Goal: Information Seeking & Learning: Find specific fact

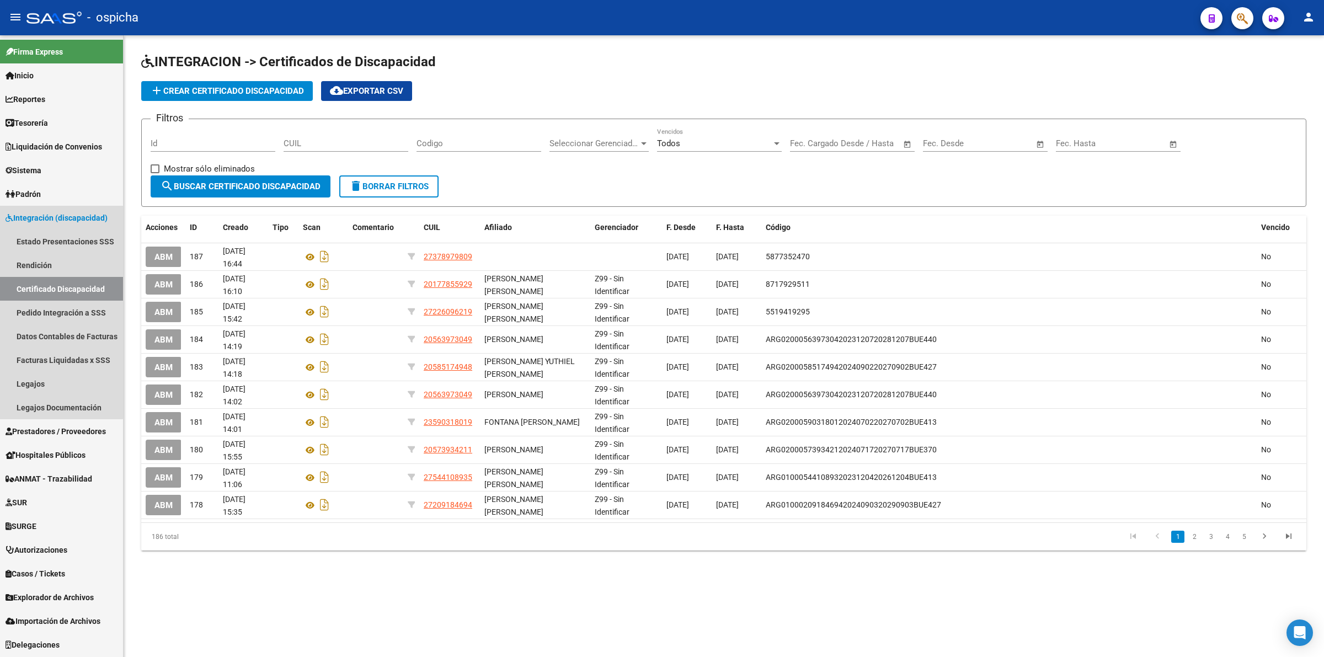
click at [56, 213] on span "Integración (discapacidad)" at bounding box center [57, 218] width 102 height 12
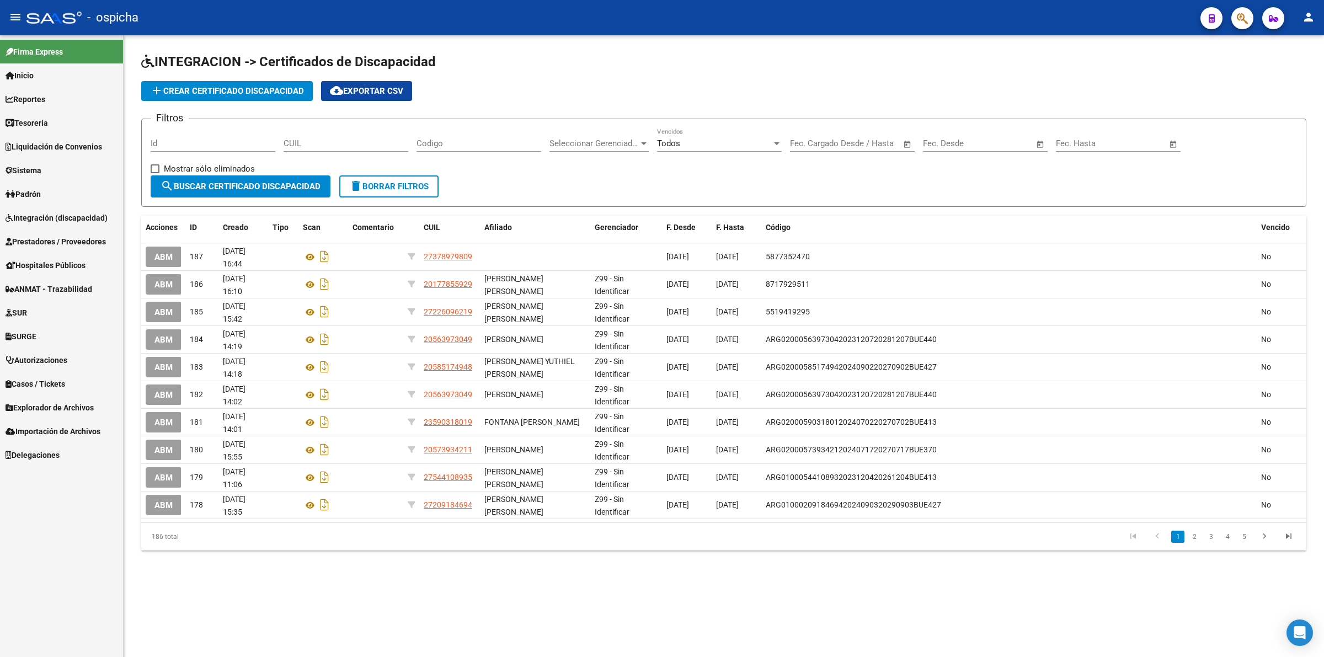
click at [49, 243] on span "Prestadores / Proveedores" at bounding box center [56, 242] width 100 height 12
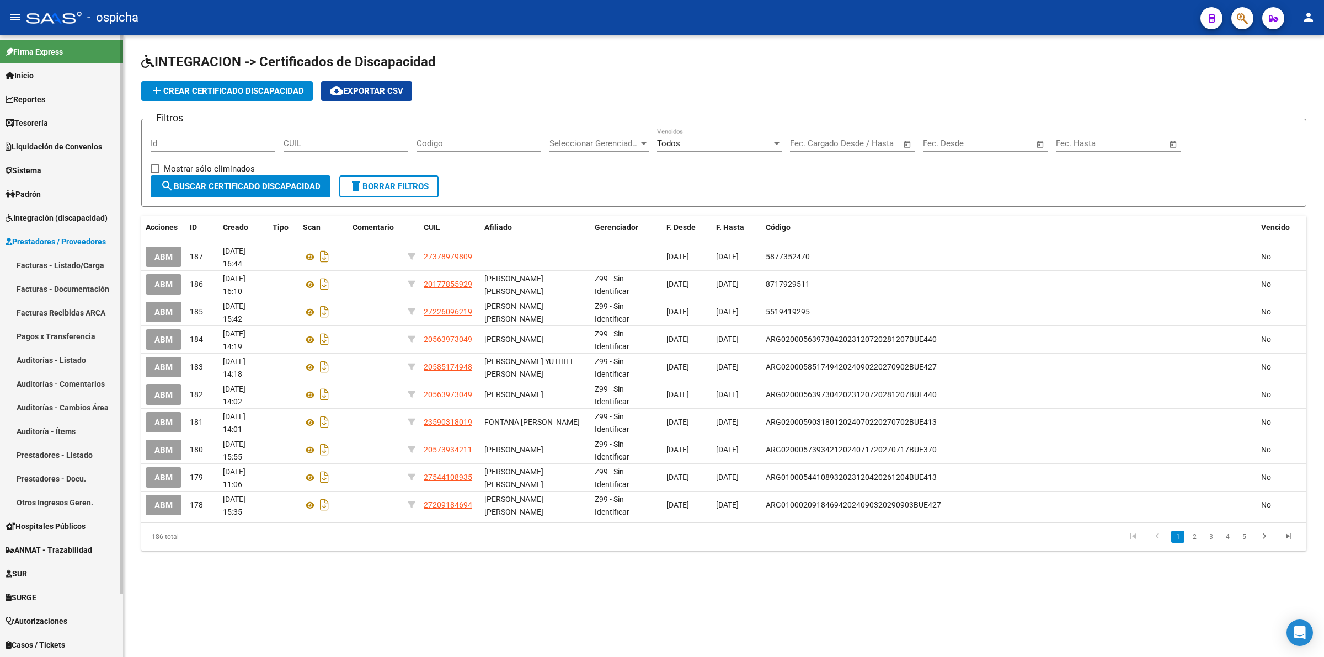
click at [67, 312] on link "Facturas Recibidas ARCA" at bounding box center [61, 313] width 123 height 24
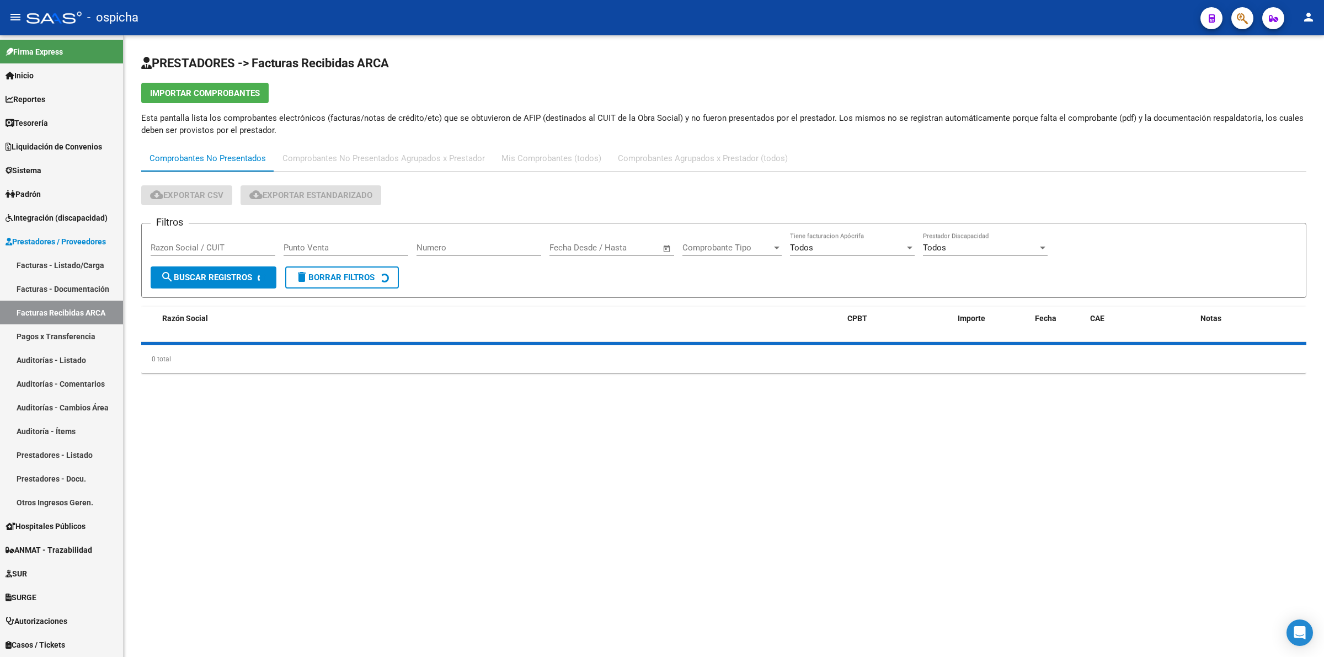
click at [222, 238] on div "Razon Social / CUIT" at bounding box center [213, 244] width 125 height 24
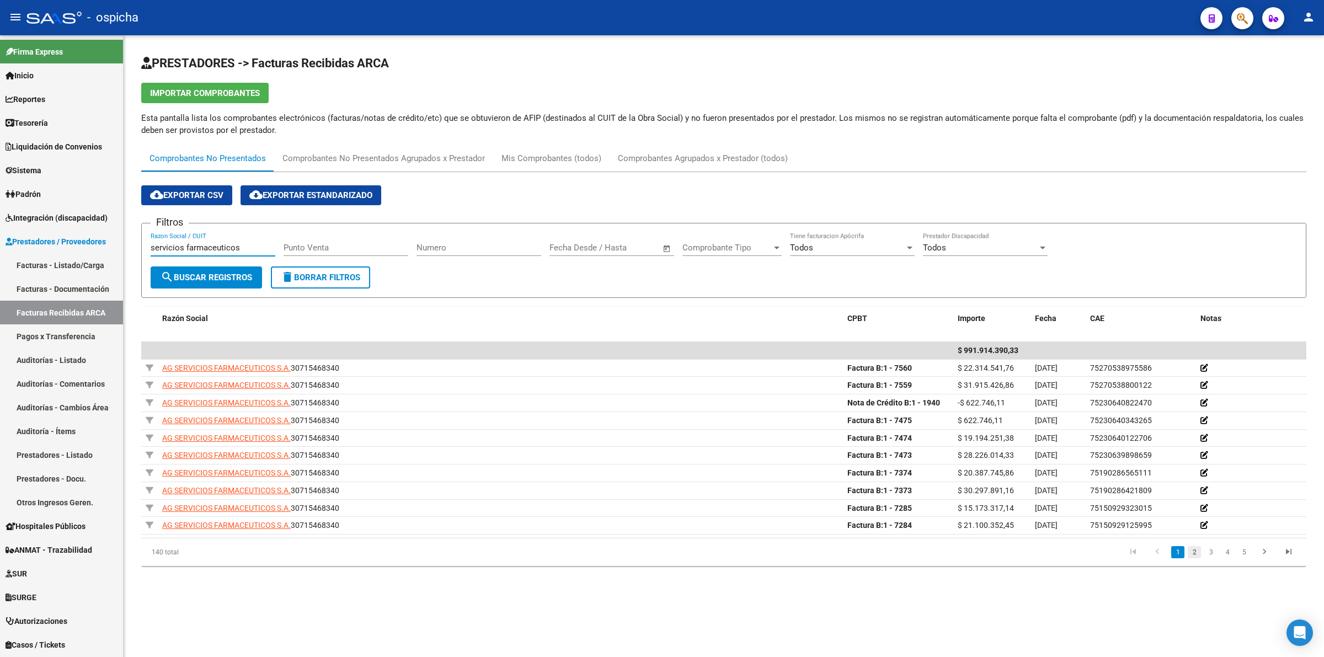
type input "servicios farmaceuticos"
click at [1192, 551] on link "2" at bounding box center [1194, 552] width 13 height 12
click at [1177, 552] on link "1" at bounding box center [1177, 552] width 13 height 12
click at [1196, 555] on link "2" at bounding box center [1194, 552] width 13 height 12
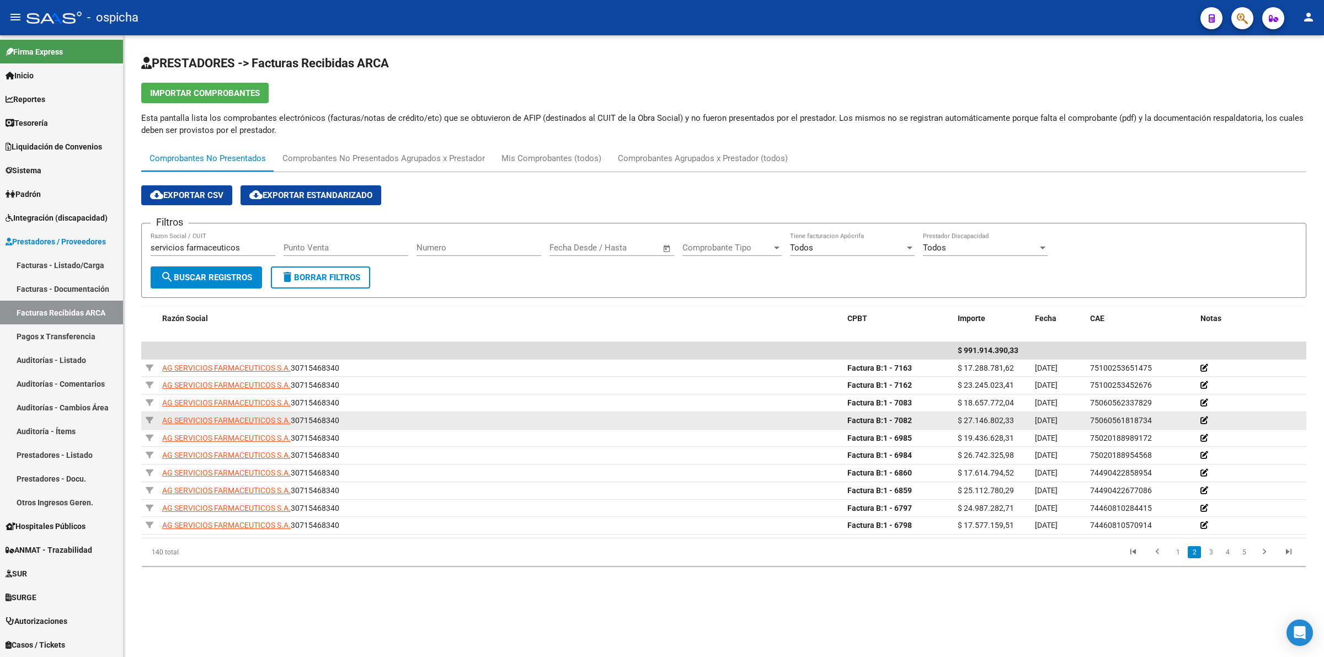
drag, startPoint x: 914, startPoint y: 423, endPoint x: 897, endPoint y: 420, distance: 16.8
click at [897, 420] on div "Factura B: 1 - 7082" at bounding box center [898, 420] width 102 height 13
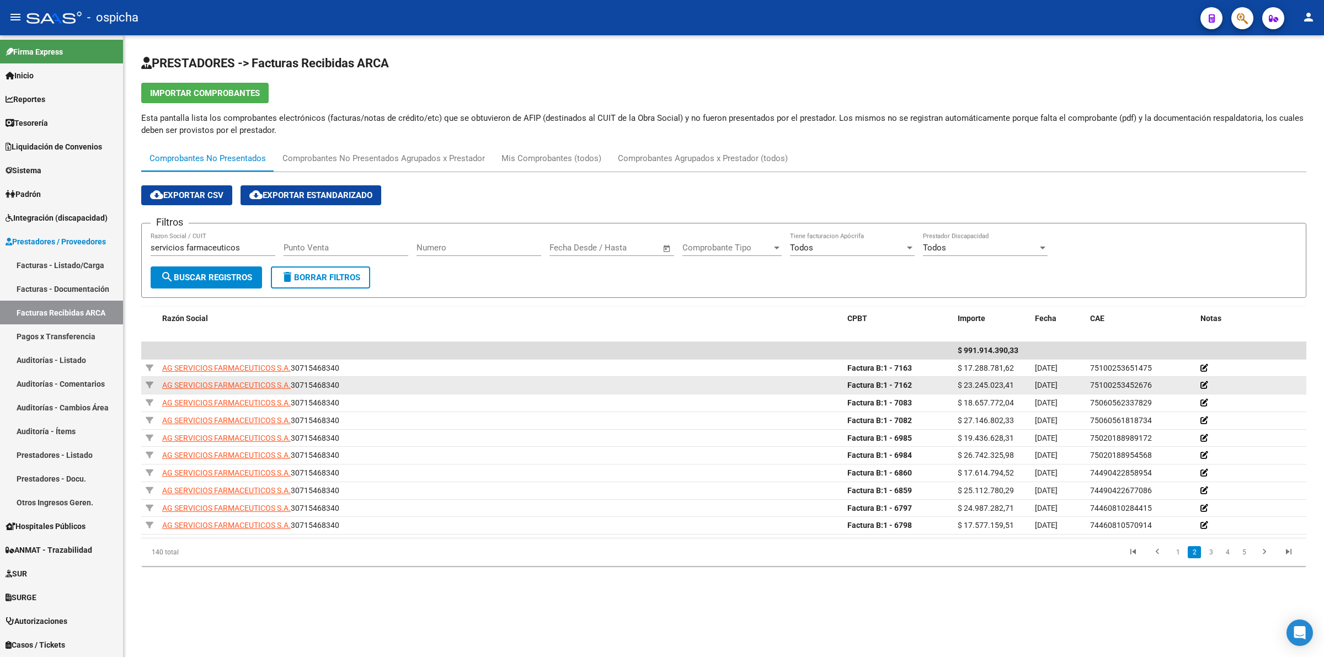
drag, startPoint x: 915, startPoint y: 385, endPoint x: 894, endPoint y: 385, distance: 21.0
click at [894, 385] on div "Factura B: 1 - 7162" at bounding box center [898, 385] width 102 height 13
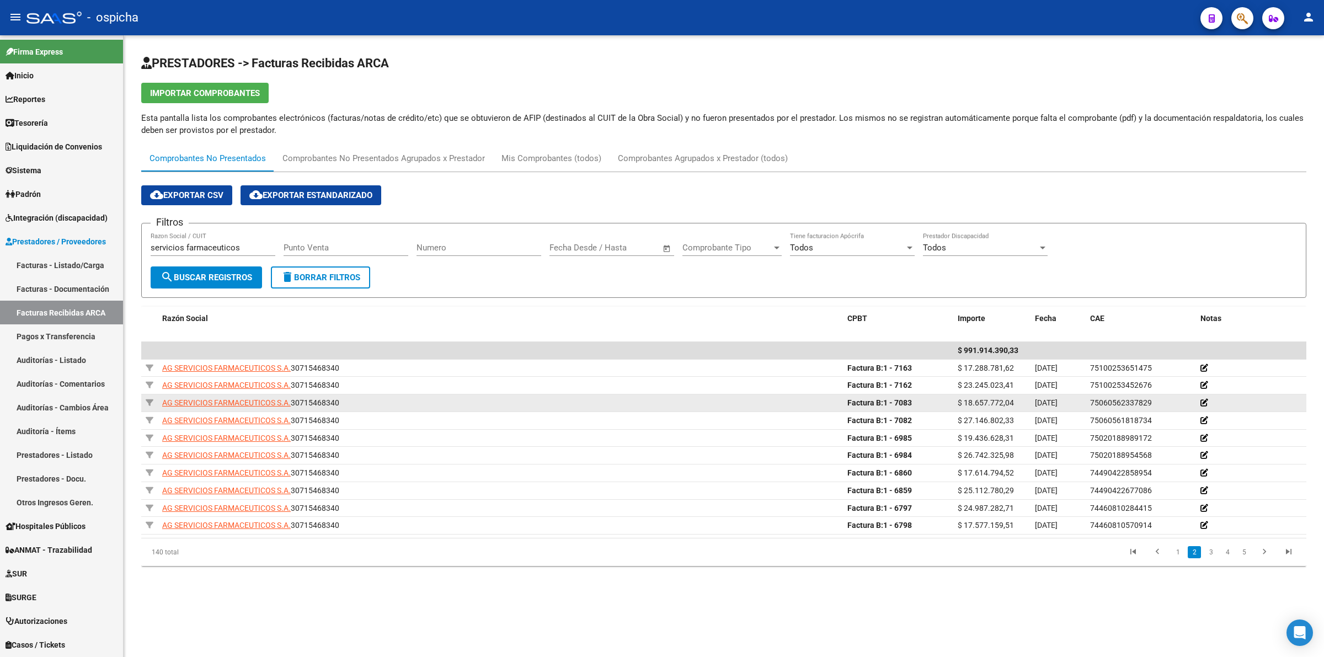
copy strong "7162"
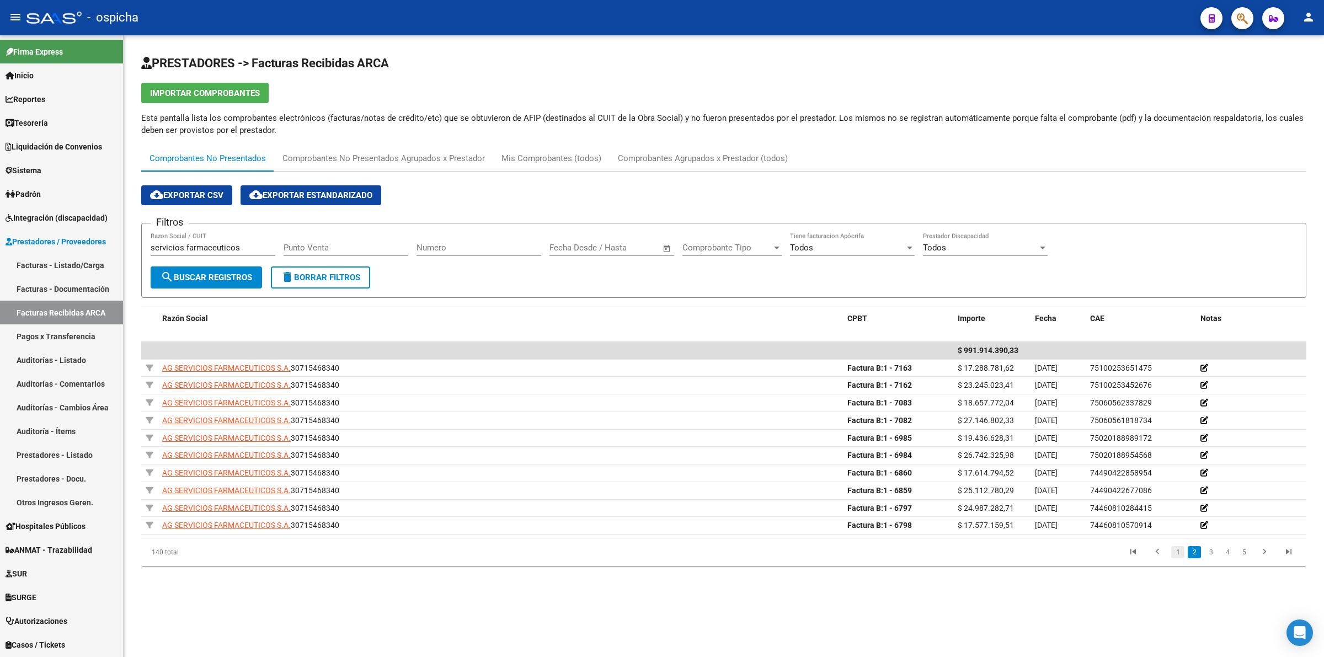
click at [1178, 554] on link "1" at bounding box center [1177, 552] width 13 height 12
click at [1192, 558] on link "2" at bounding box center [1194, 552] width 13 height 12
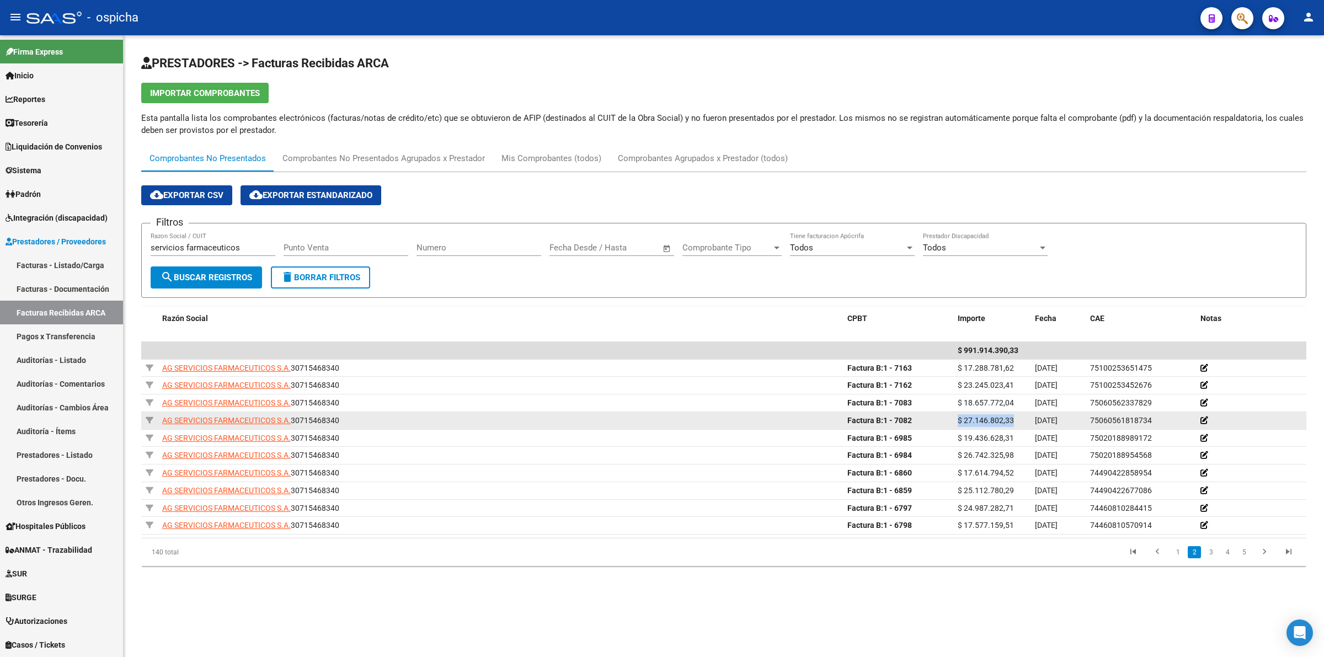
drag, startPoint x: 1011, startPoint y: 424, endPoint x: 953, endPoint y: 425, distance: 57.9
click at [953, 425] on datatable-body-cell "$ 27.146.802,33" at bounding box center [991, 420] width 77 height 17
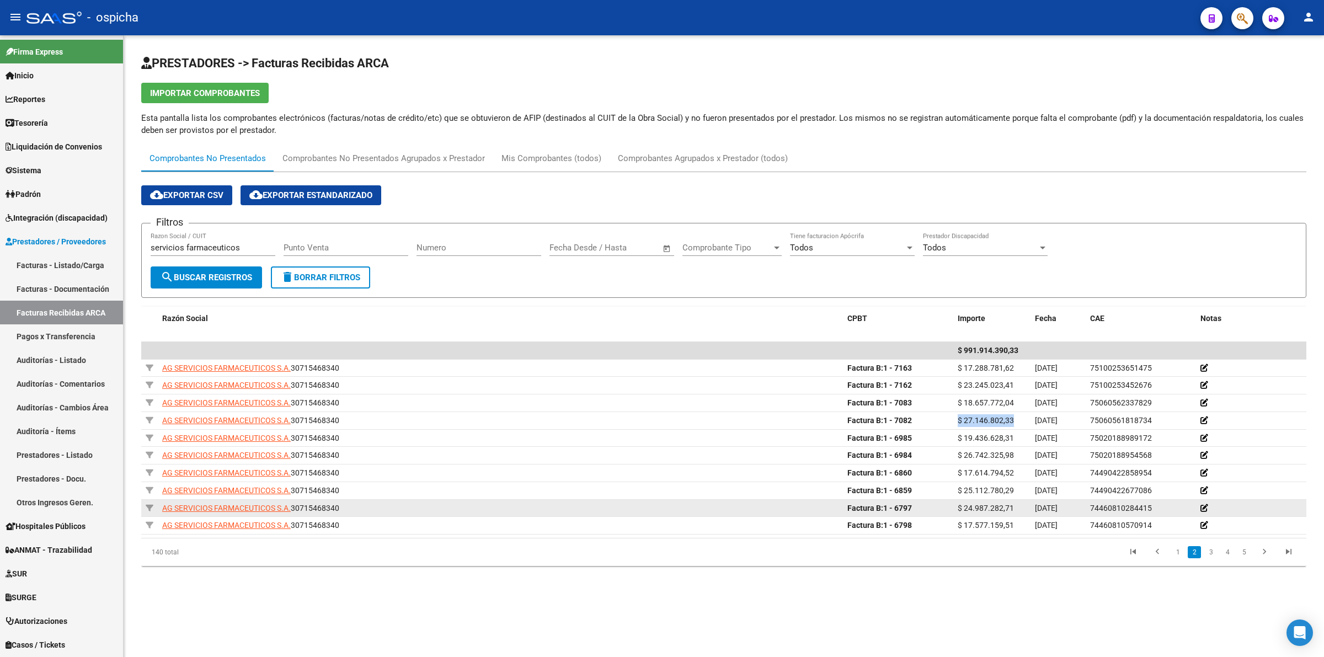
copy span "$ 27.146.802,33"
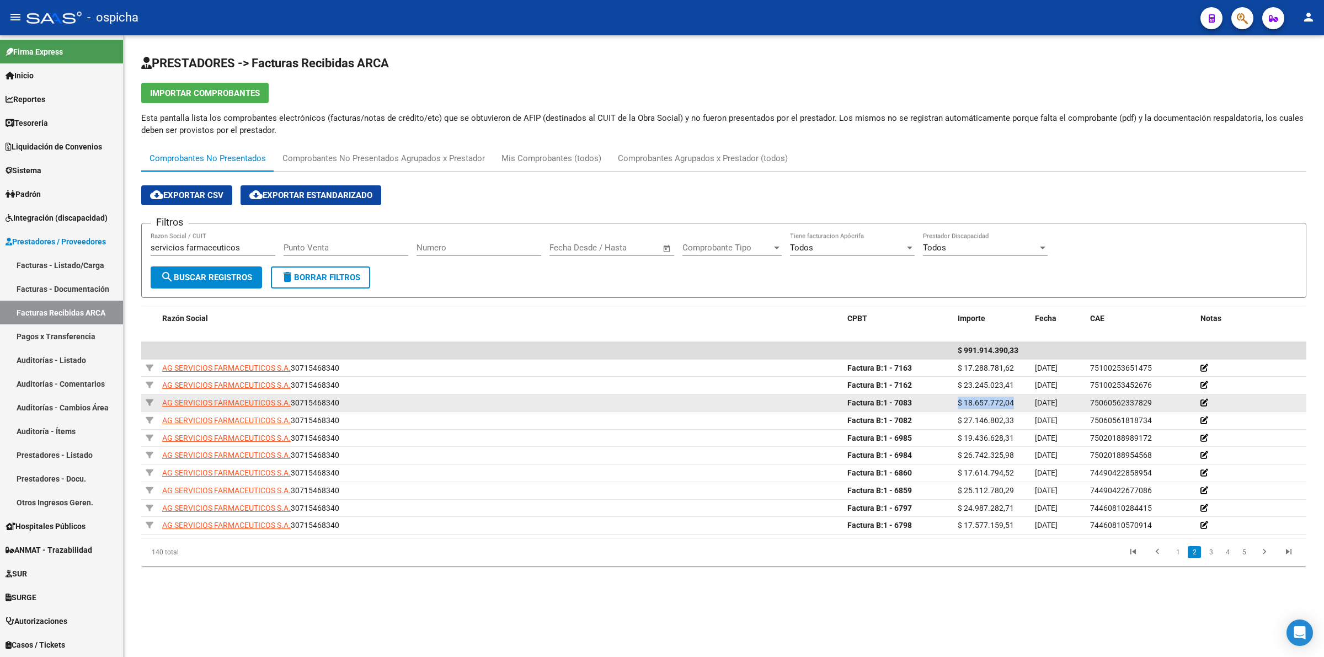
drag, startPoint x: 1011, startPoint y: 403, endPoint x: 953, endPoint y: 404, distance: 58.0
click at [953, 404] on datatable-body-cell "$ 18.657.772,04" at bounding box center [991, 402] width 77 height 17
copy span "$ 18.657.772,04"
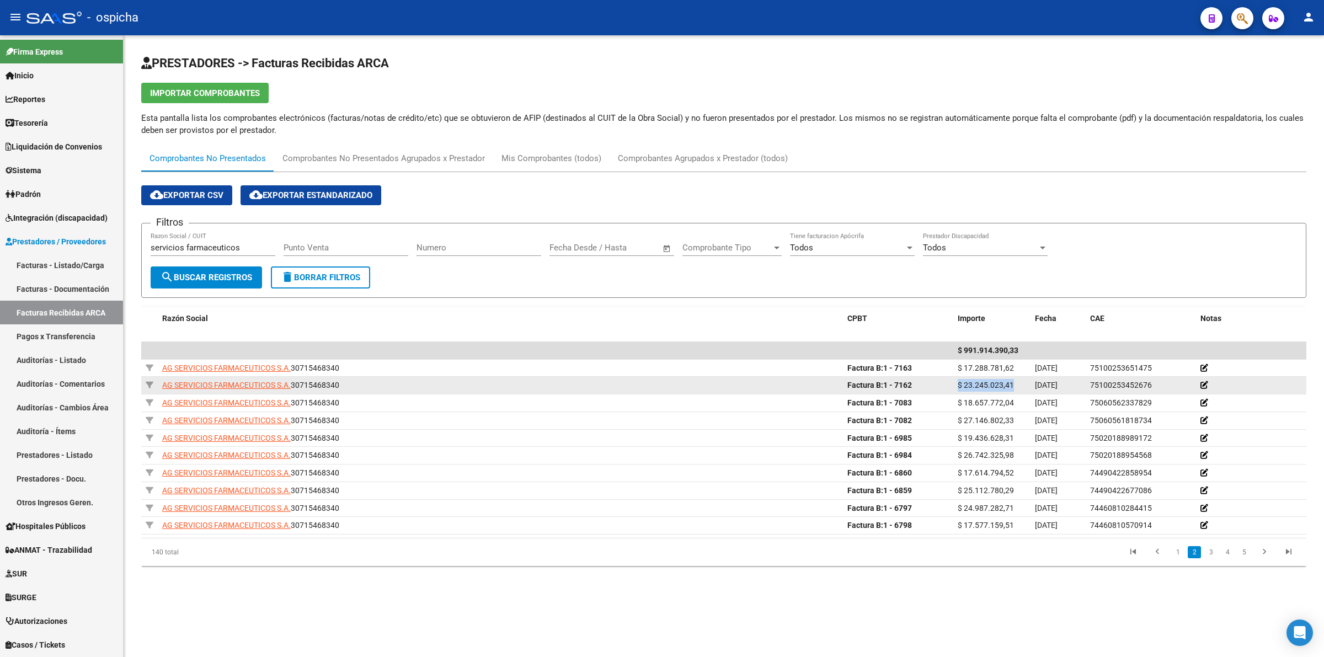
drag, startPoint x: 1018, startPoint y: 385, endPoint x: 959, endPoint y: 392, distance: 59.5
click at [959, 392] on datatable-body-cell "$ 23.245.023,41" at bounding box center [991, 385] width 77 height 17
copy span "$ 23.245.023,41"
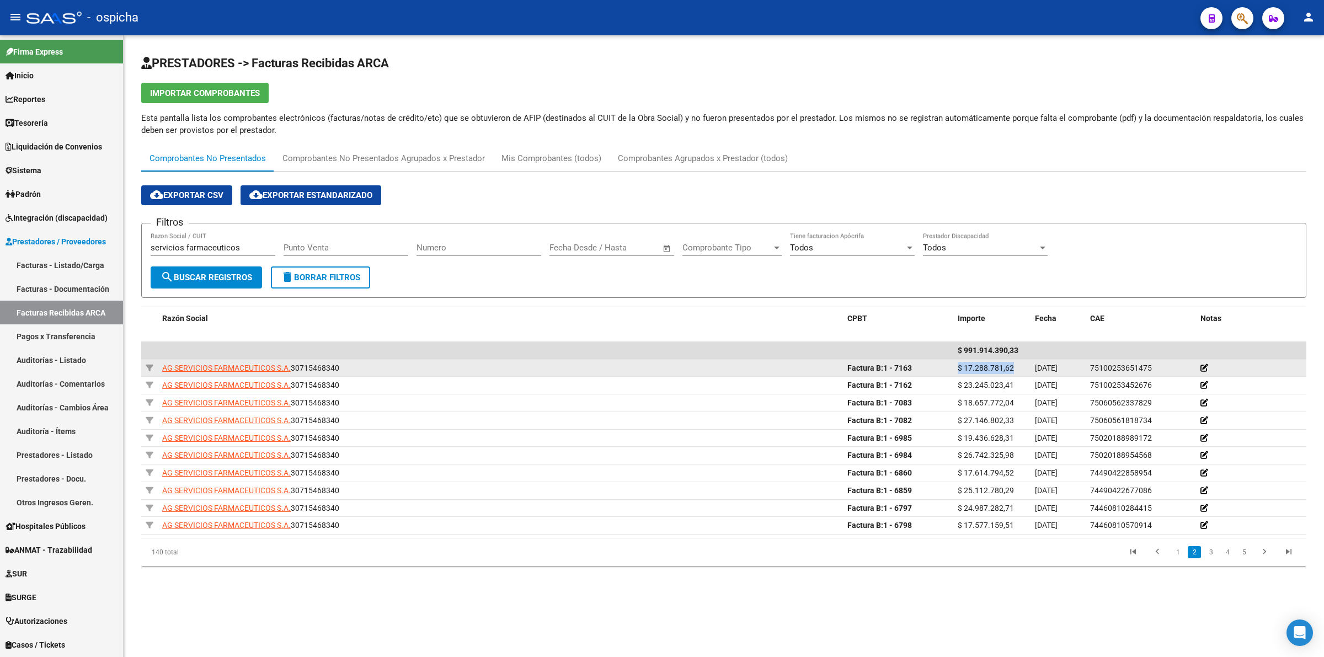
drag, startPoint x: 1015, startPoint y: 370, endPoint x: 956, endPoint y: 371, distance: 59.0
click at [956, 371] on datatable-body-cell "$ 17.288.781,62" at bounding box center [991, 368] width 77 height 17
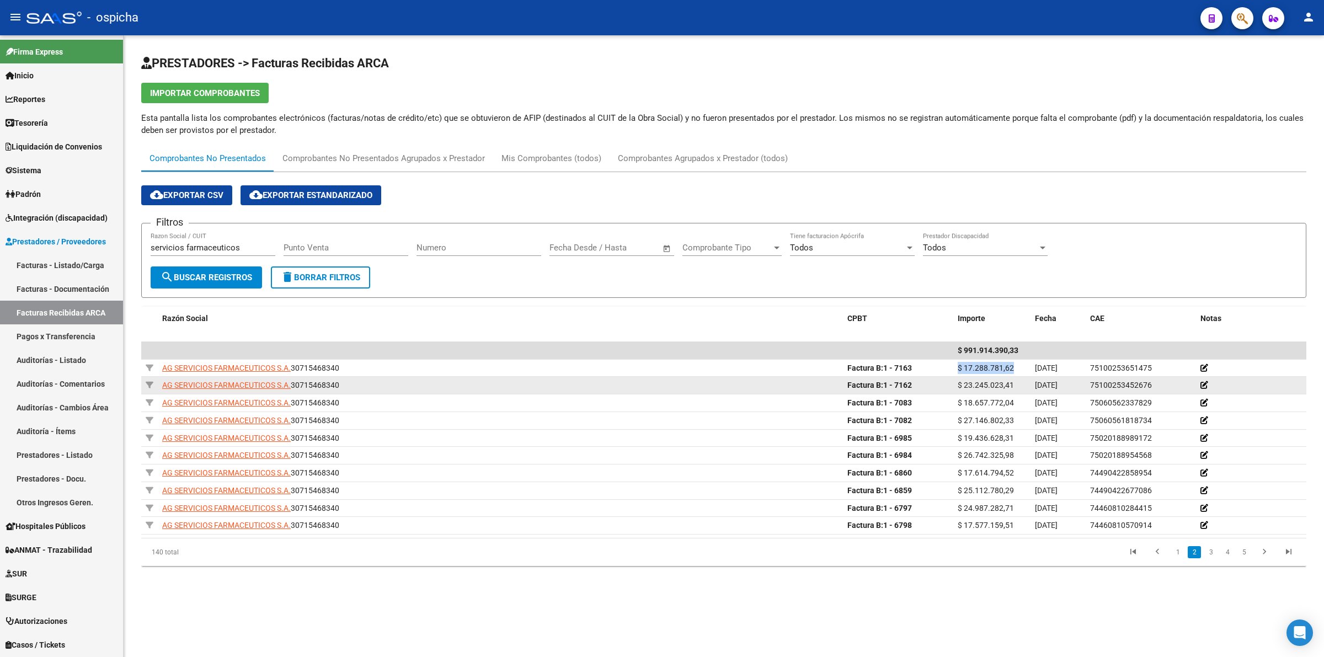
copy span "$ 17.288.781,62"
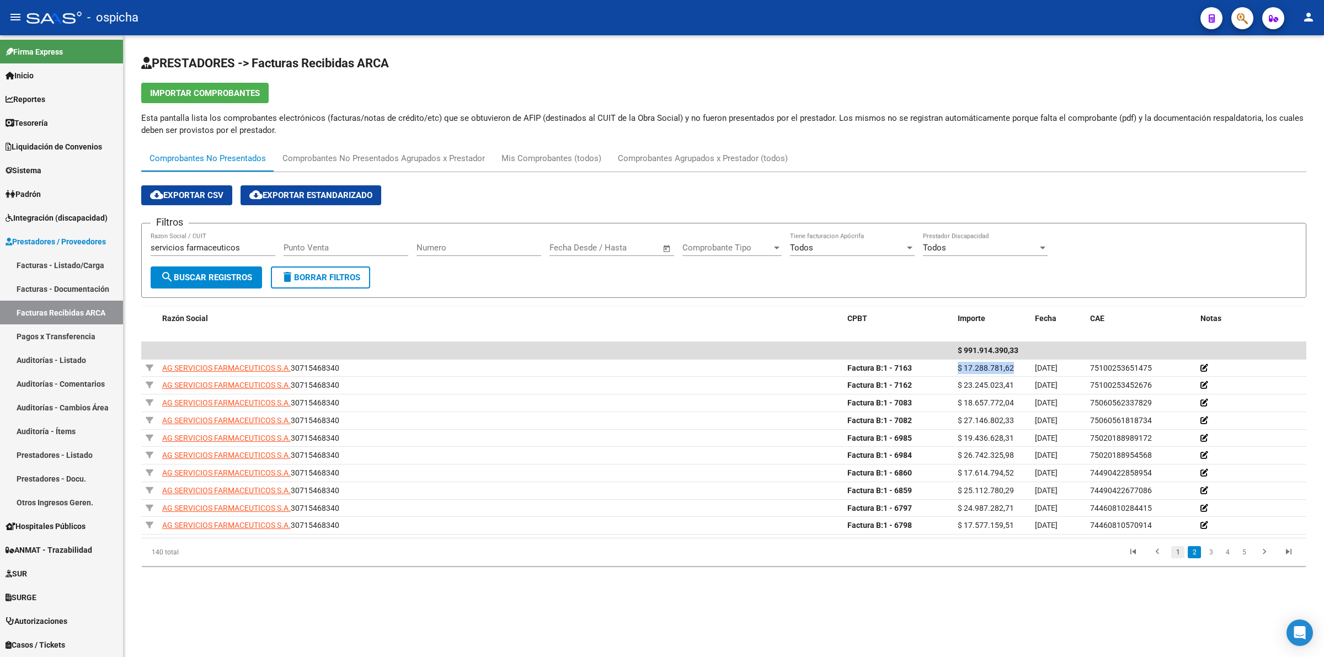
click at [1179, 553] on link "1" at bounding box center [1177, 552] width 13 height 12
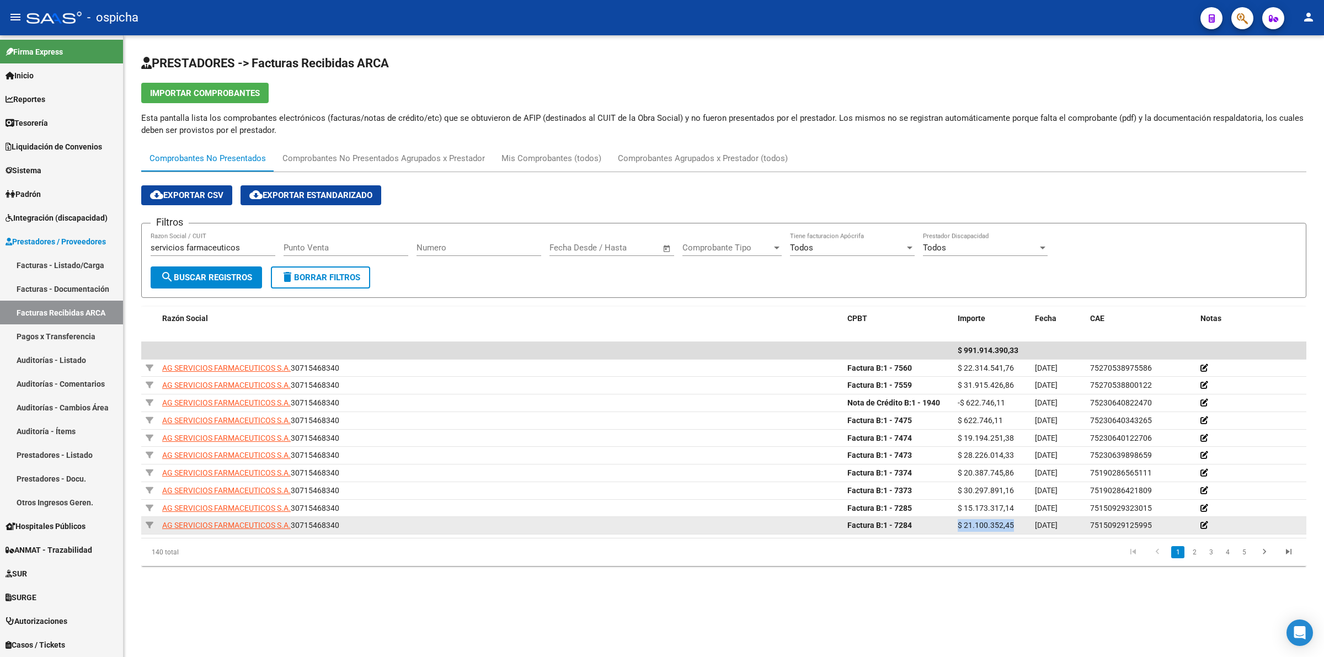
drag, startPoint x: 1017, startPoint y: 531, endPoint x: 953, endPoint y: 527, distance: 63.5
click at [953, 527] on datatable-body-cell "$ 21.100.352,45" at bounding box center [991, 525] width 77 height 17
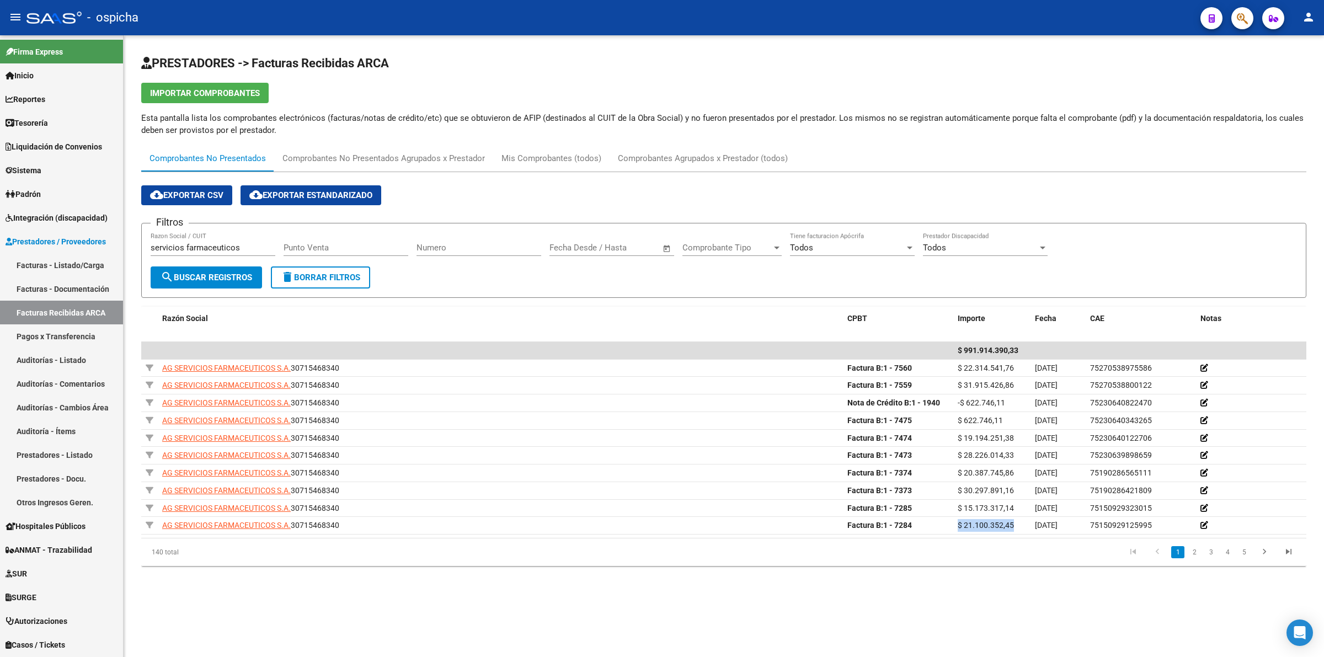
copy span "$ 21.100.352,45"
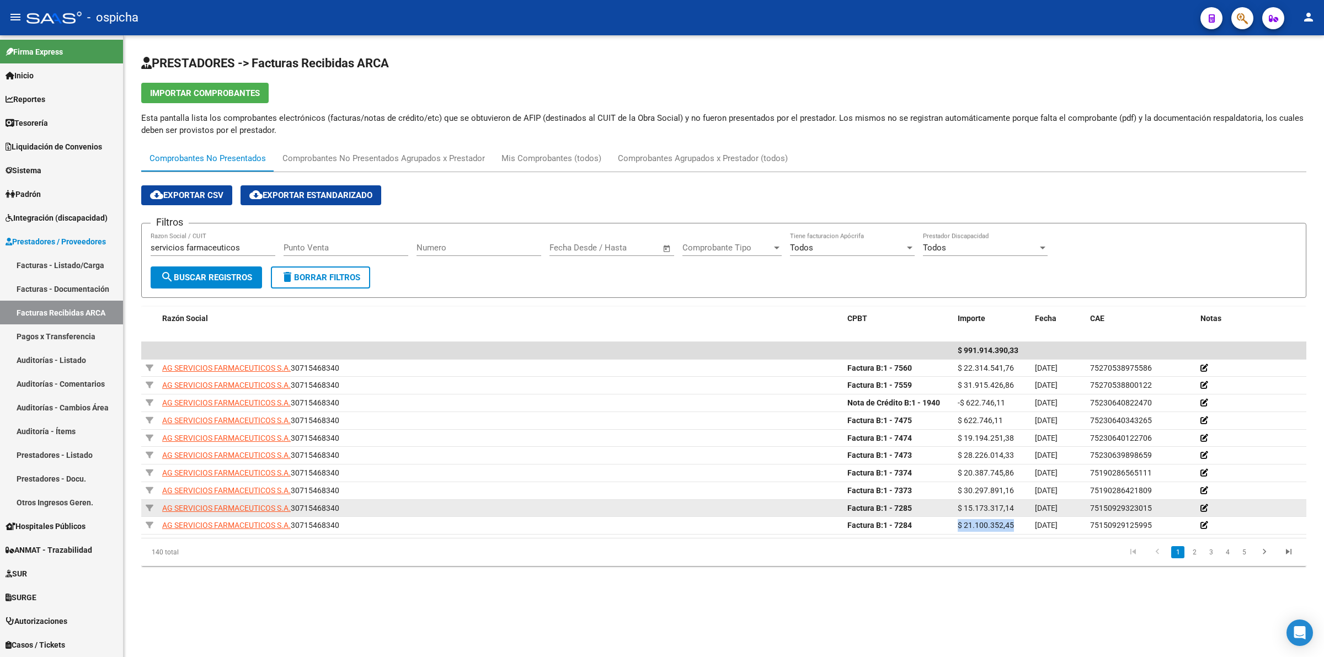
drag, startPoint x: 1014, startPoint y: 512, endPoint x: 947, endPoint y: 503, distance: 67.4
click at [947, 503] on div "AG SERVICIOS FARMACEUTICOS S.A. 30715468340 Factura B: 1 - 7285 $ 15.173.317,14…" at bounding box center [723, 509] width 1165 height 18
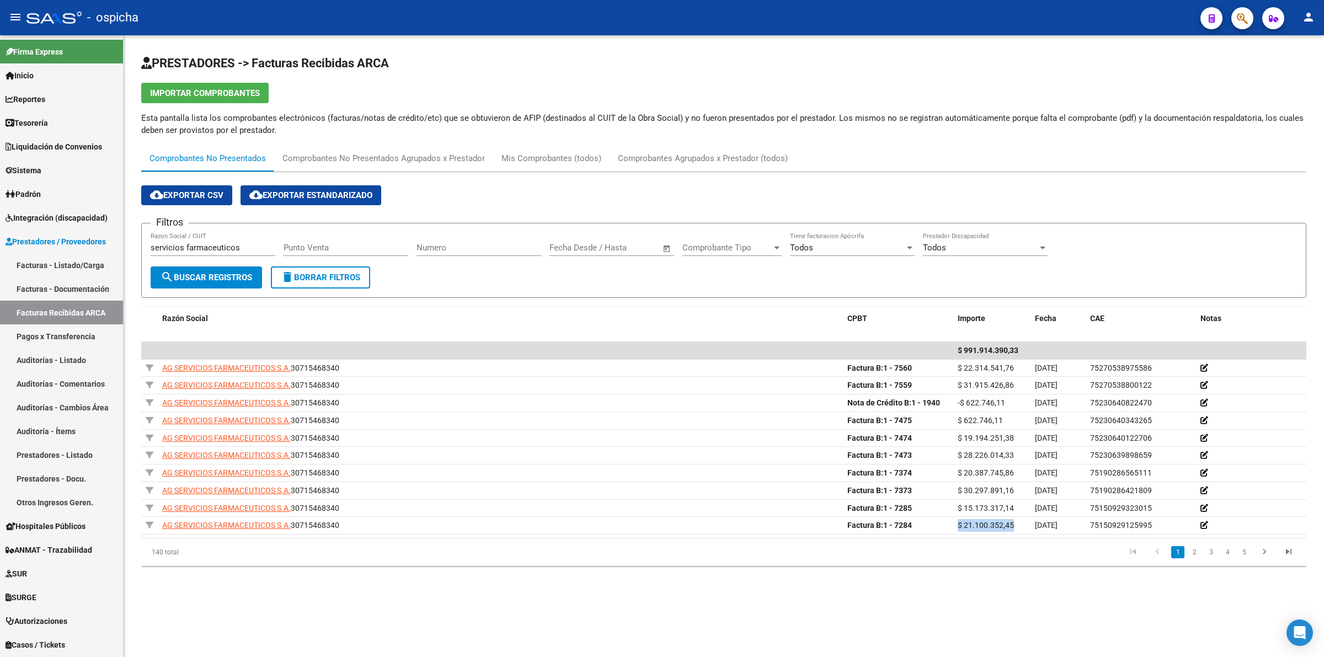
copy div "$ 15.173.317,14"
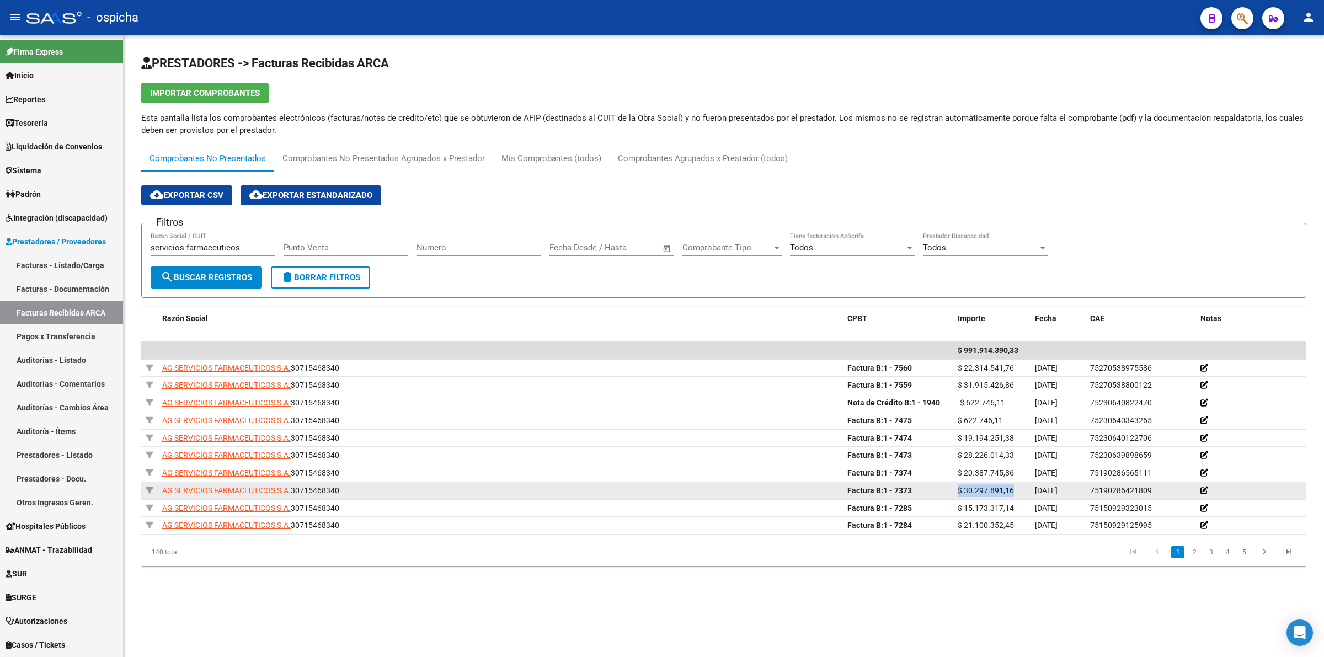
drag, startPoint x: 1014, startPoint y: 492, endPoint x: 955, endPoint y: 487, distance: 58.7
click at [955, 487] on datatable-body-cell "$ 30.297.891,16" at bounding box center [991, 490] width 77 height 17
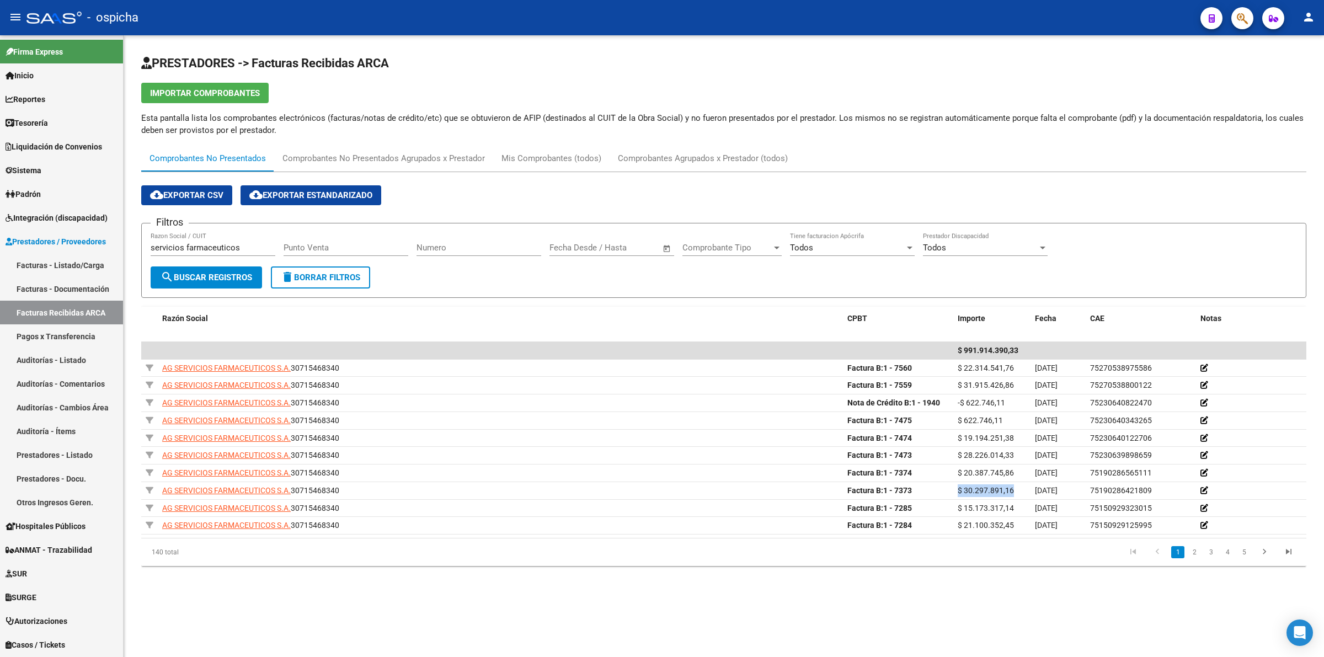
copy span "$ 30.297.891,16"
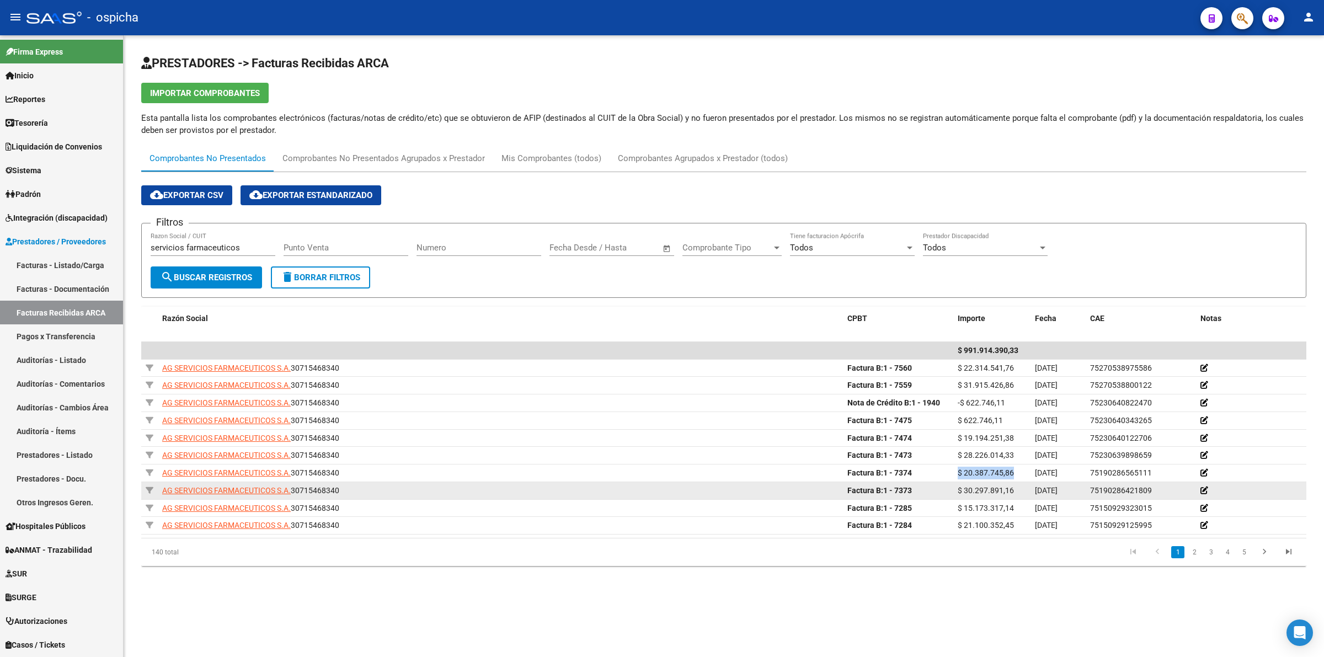
drag, startPoint x: 1014, startPoint y: 477, endPoint x: 925, endPoint y: 486, distance: 89.2
click at [953, 467] on datatable-body-cell "$ 20.387.745,86" at bounding box center [991, 473] width 77 height 17
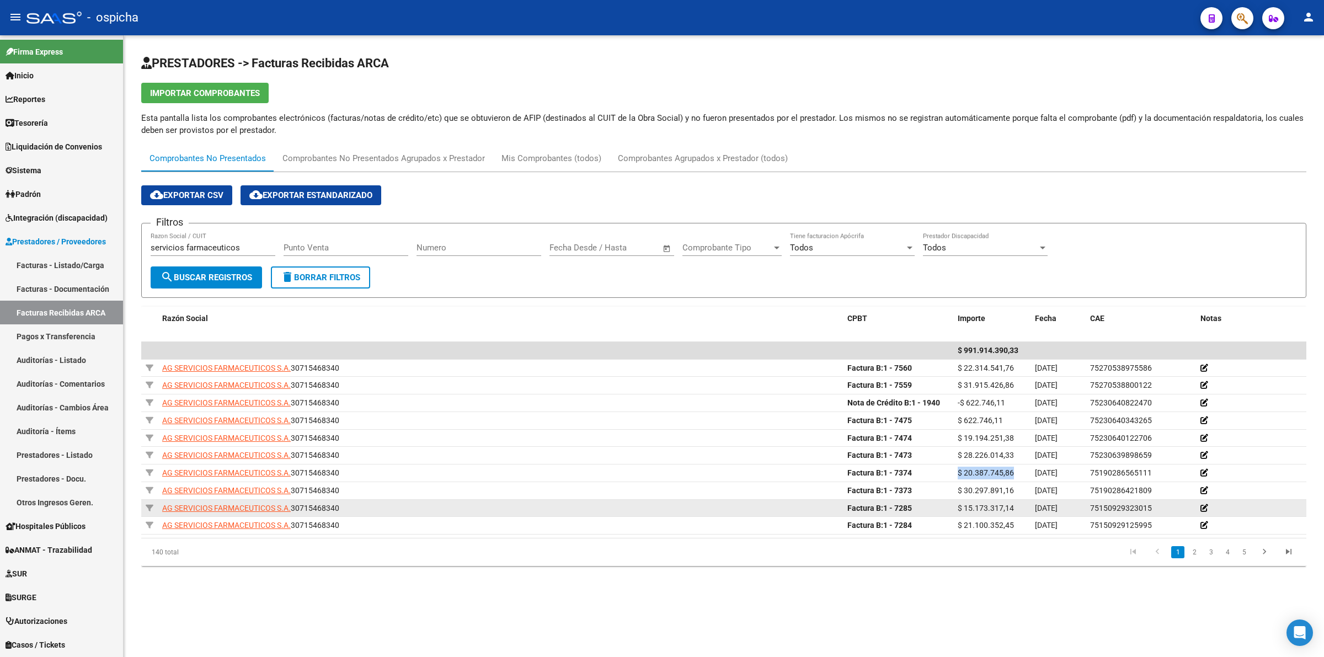
copy span "$ 20.387.745,86"
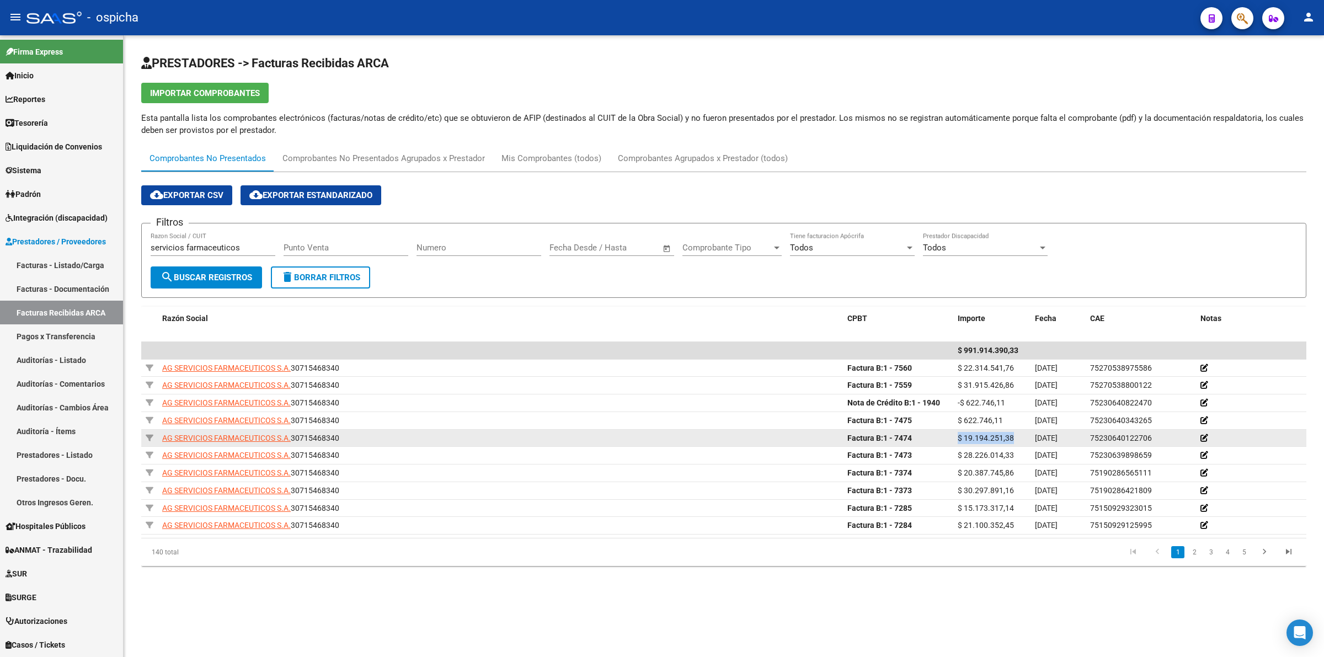
drag, startPoint x: 1025, startPoint y: 441, endPoint x: 956, endPoint y: 444, distance: 69.0
click at [956, 444] on datatable-body-cell "$ 19.194.251,38" at bounding box center [991, 438] width 77 height 17
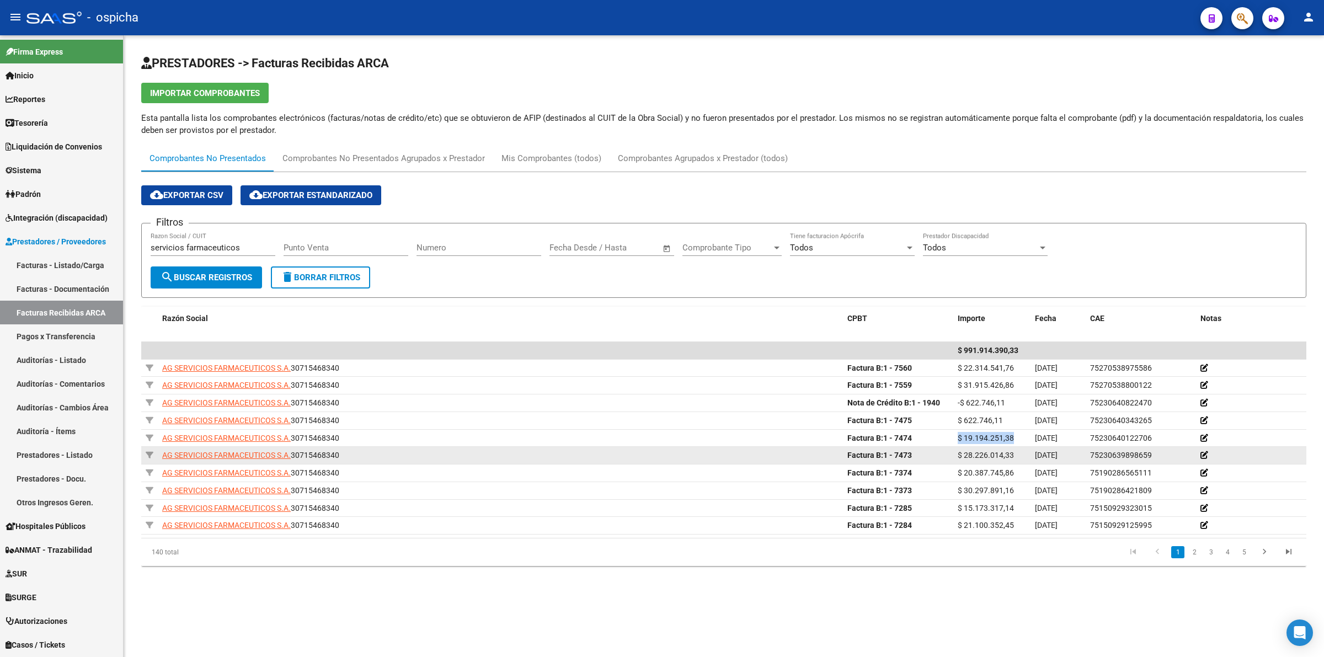
copy span "$ 19.194.251,38"
drag, startPoint x: 1017, startPoint y: 460, endPoint x: 954, endPoint y: 456, distance: 62.4
click at [954, 456] on datatable-body-cell "$ 28.226.014,33" at bounding box center [991, 455] width 77 height 17
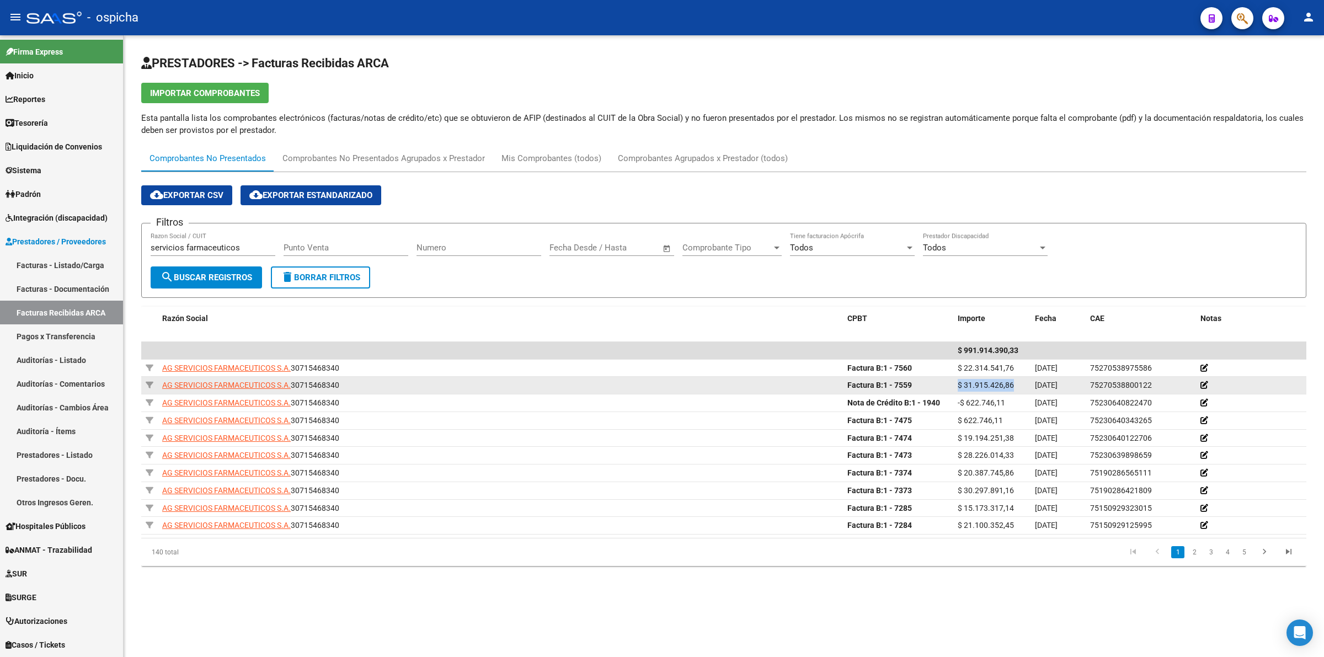
drag, startPoint x: 1018, startPoint y: 382, endPoint x: 958, endPoint y: 389, distance: 61.0
click at [958, 389] on div "$ 31.915.426,86" at bounding box center [992, 385] width 68 height 13
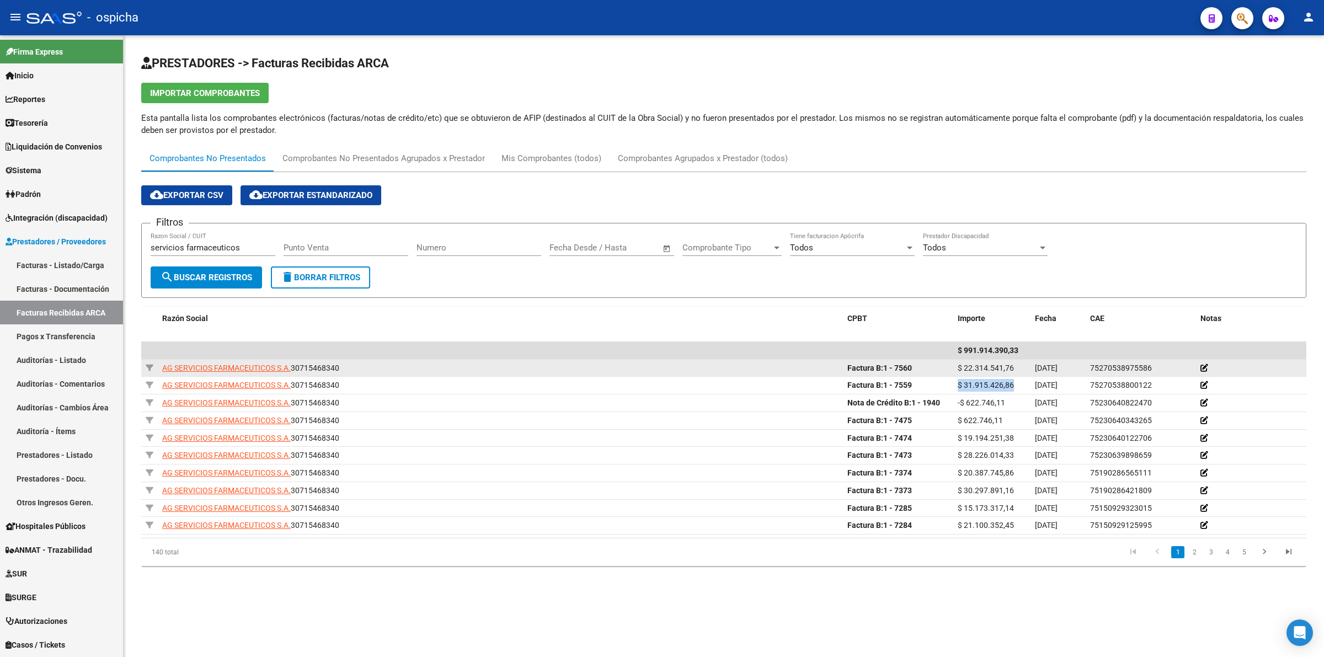
drag, startPoint x: 1012, startPoint y: 371, endPoint x: 947, endPoint y: 365, distance: 65.9
click at [947, 365] on div "AG SERVICIOS FARMACEUTICOS S.A. 30715468340 Factura B: 1 - 7560 $ 22.314.541,76…" at bounding box center [723, 369] width 1165 height 18
